Goal: Information Seeking & Learning: Learn about a topic

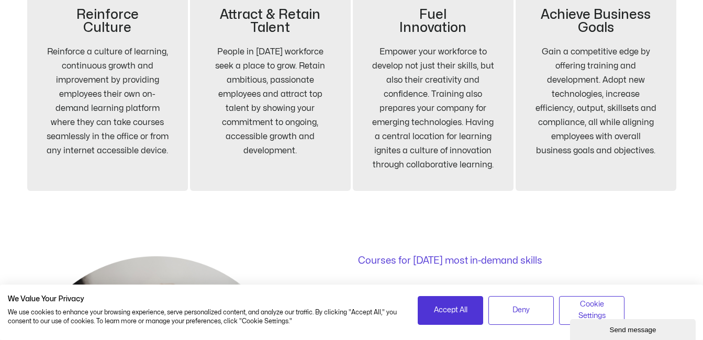
scroll to position [892, 0]
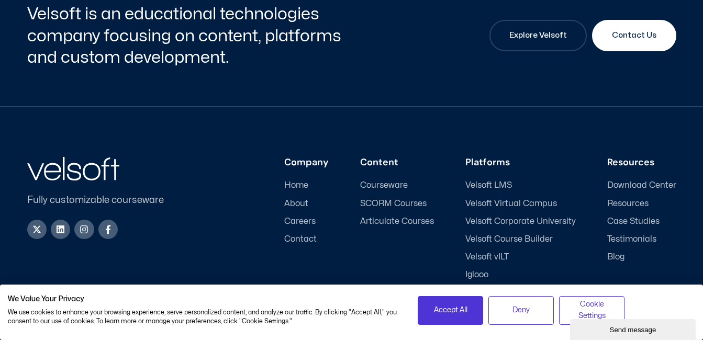
scroll to position [3716, 0]
